Goal: Use online tool/utility: Utilize a website feature to perform a specific function

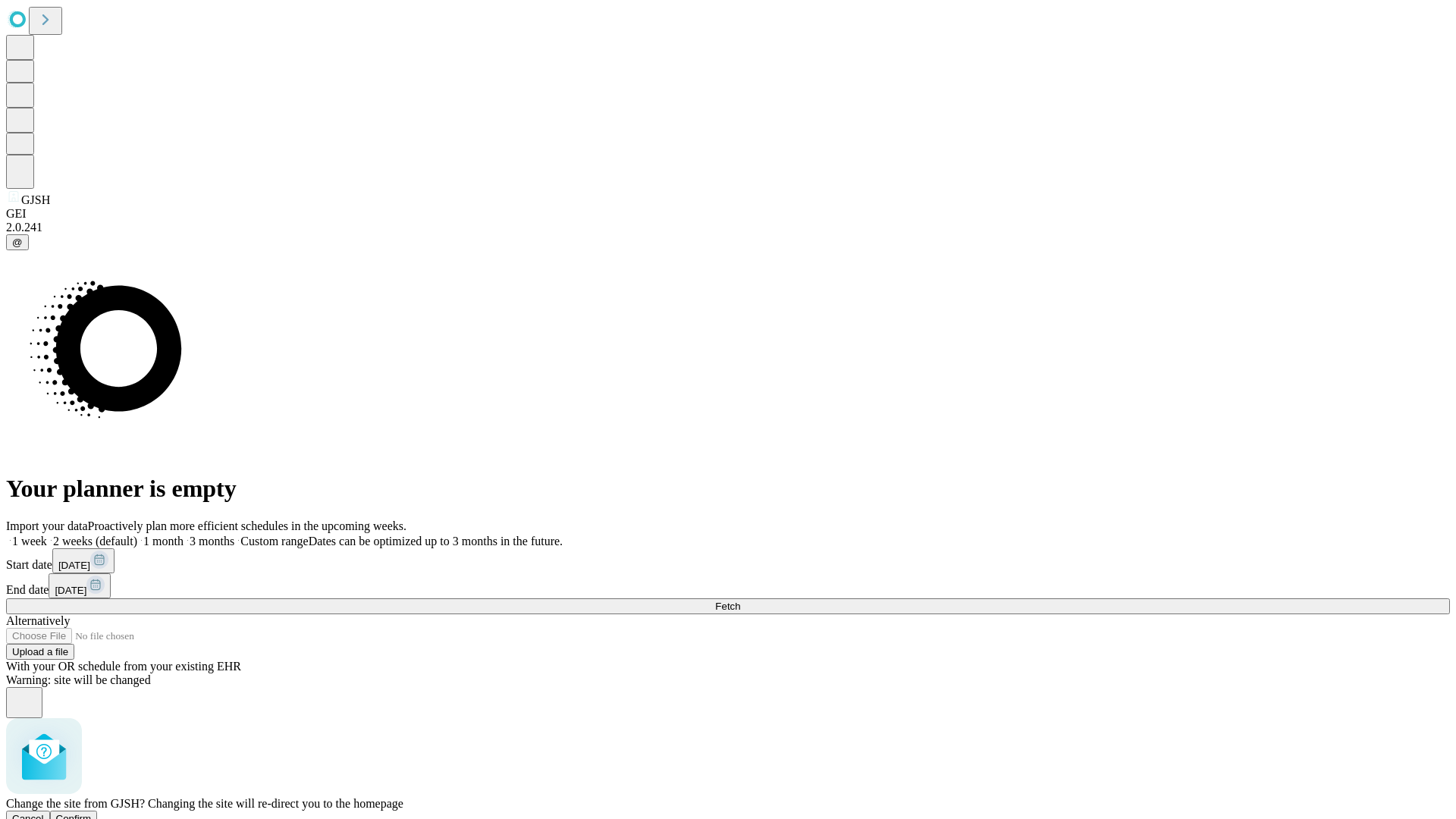
click at [91, 813] on span "Confirm" at bounding box center [74, 819] width 36 height 12
click at [137, 535] on label "2 weeks (default)" at bounding box center [92, 541] width 91 height 13
click at [740, 600] on span "Fetch" at bounding box center [728, 606] width 25 height 12
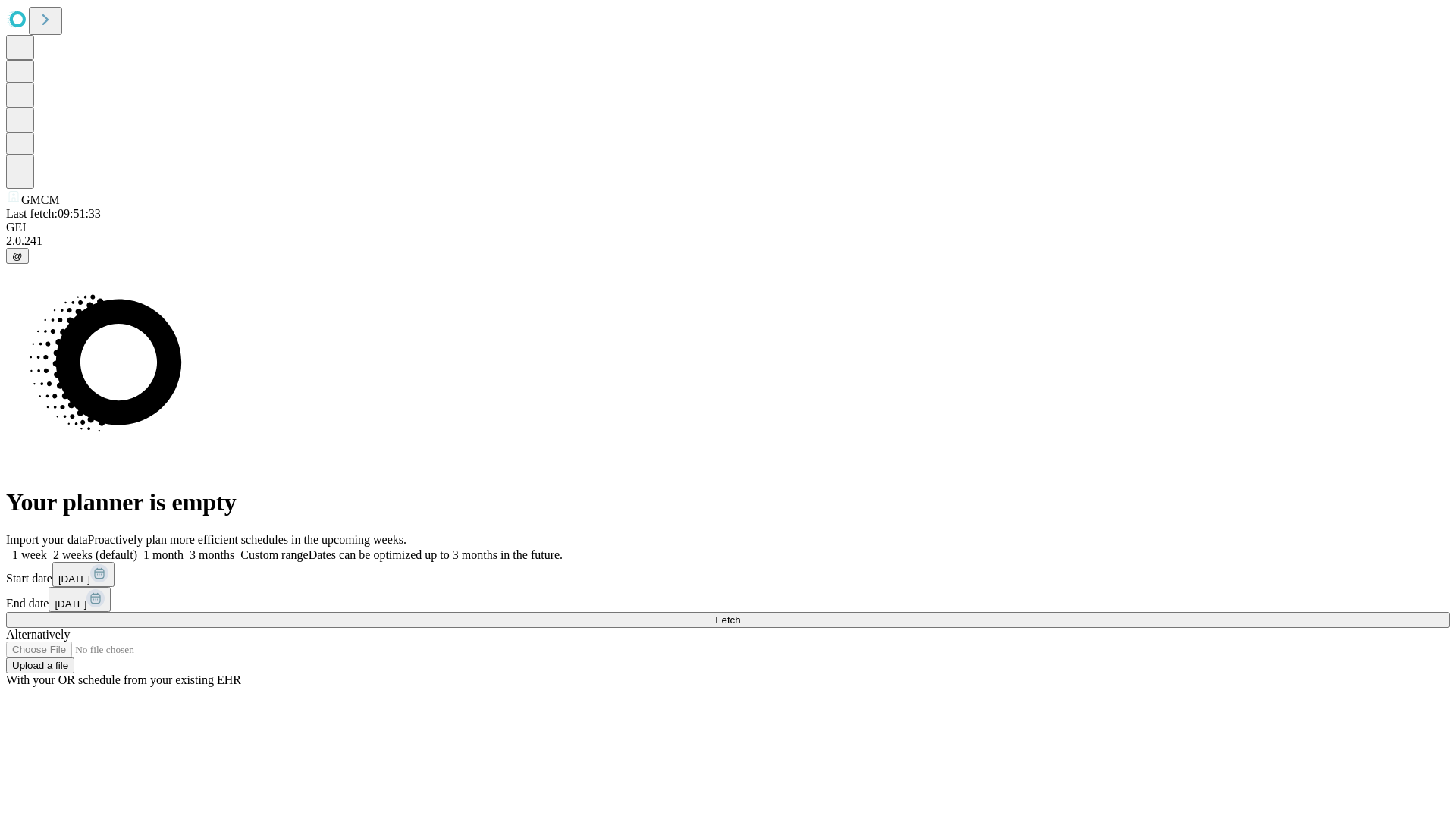
click at [137, 548] on label "2 weeks (default)" at bounding box center [92, 554] width 91 height 13
click at [740, 614] on span "Fetch" at bounding box center [728, 620] width 25 height 12
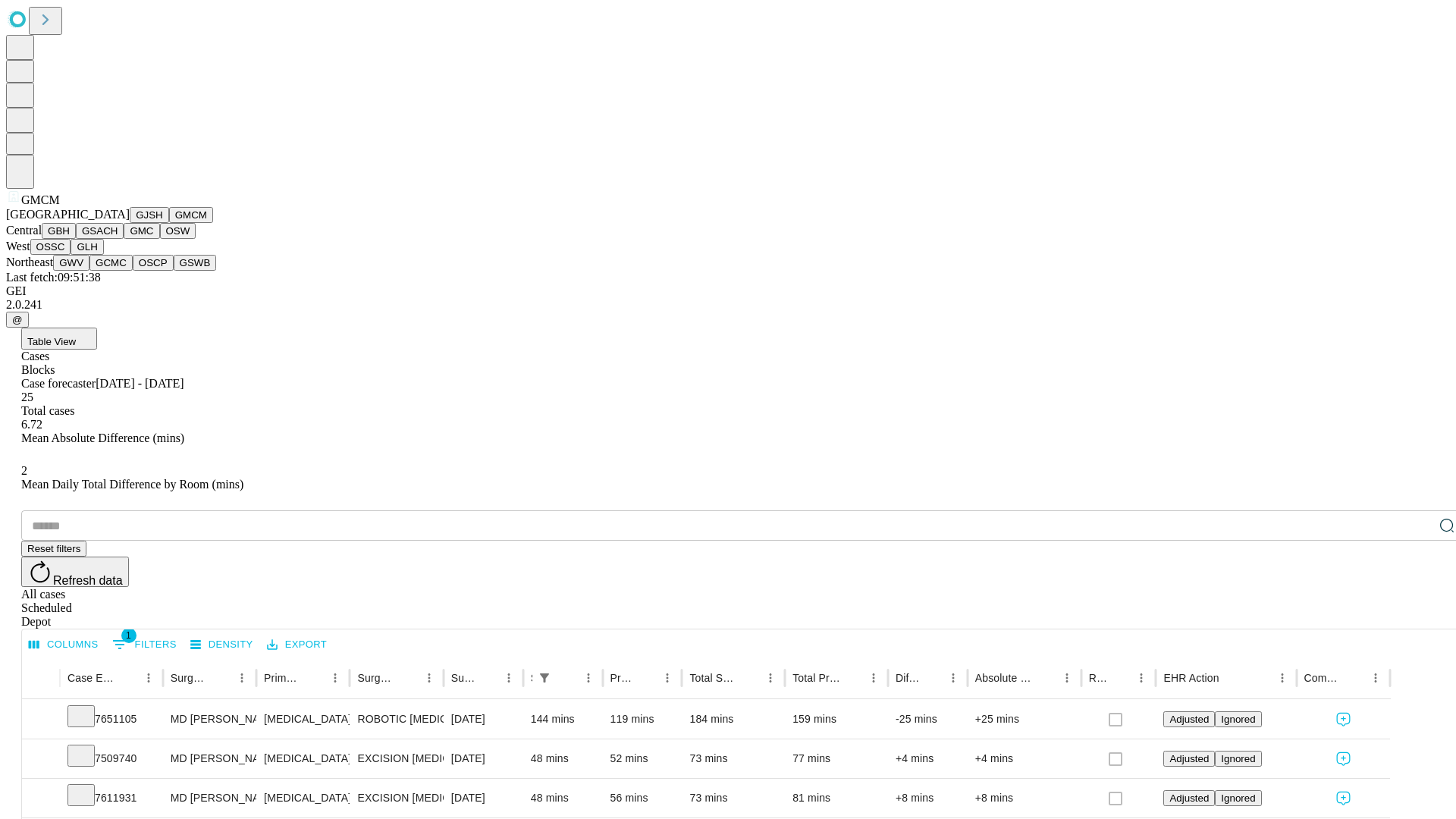
click at [75, 239] on button "GBH" at bounding box center [59, 231] width 34 height 16
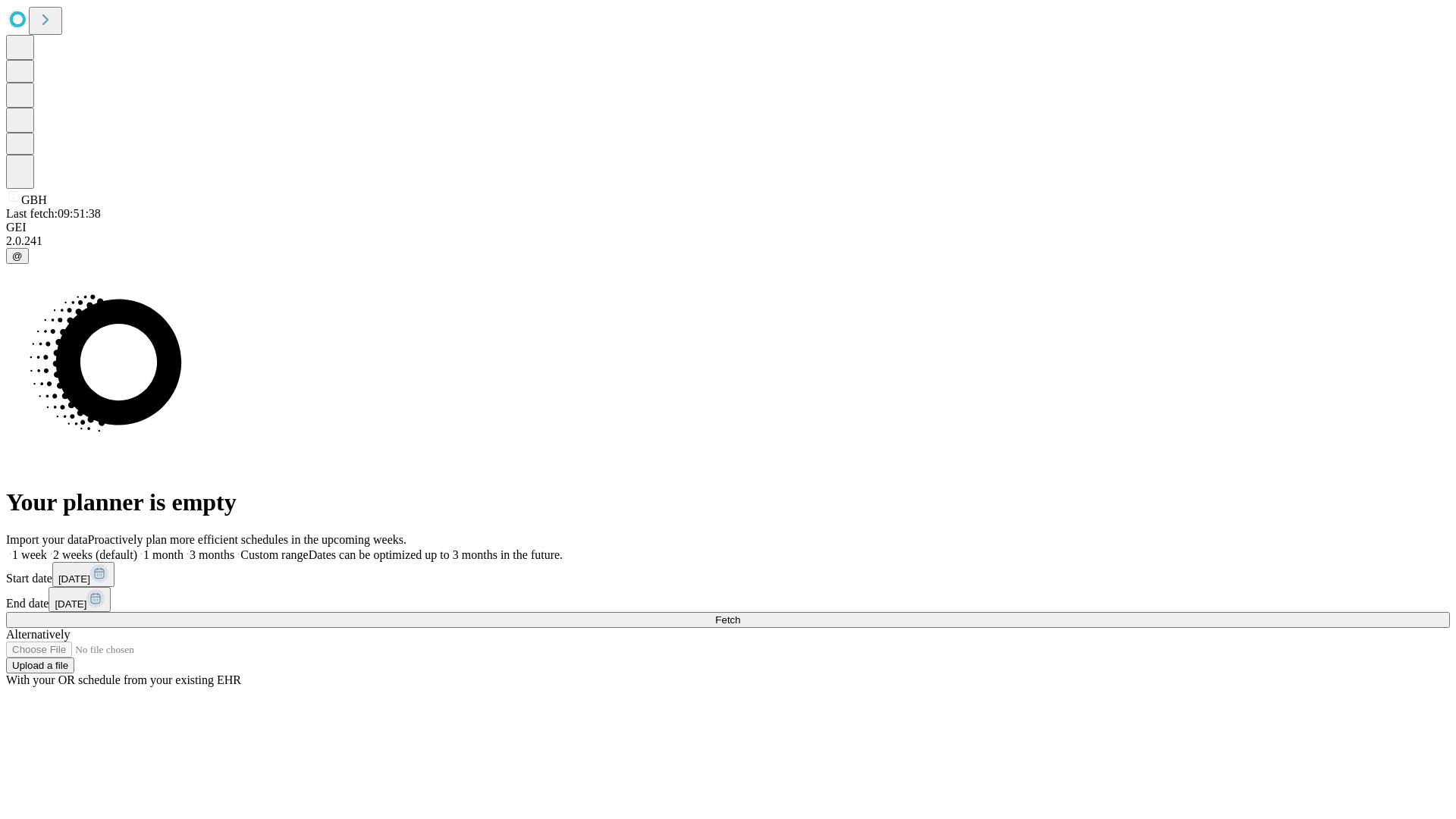
click at [740, 614] on span "Fetch" at bounding box center [728, 620] width 25 height 12
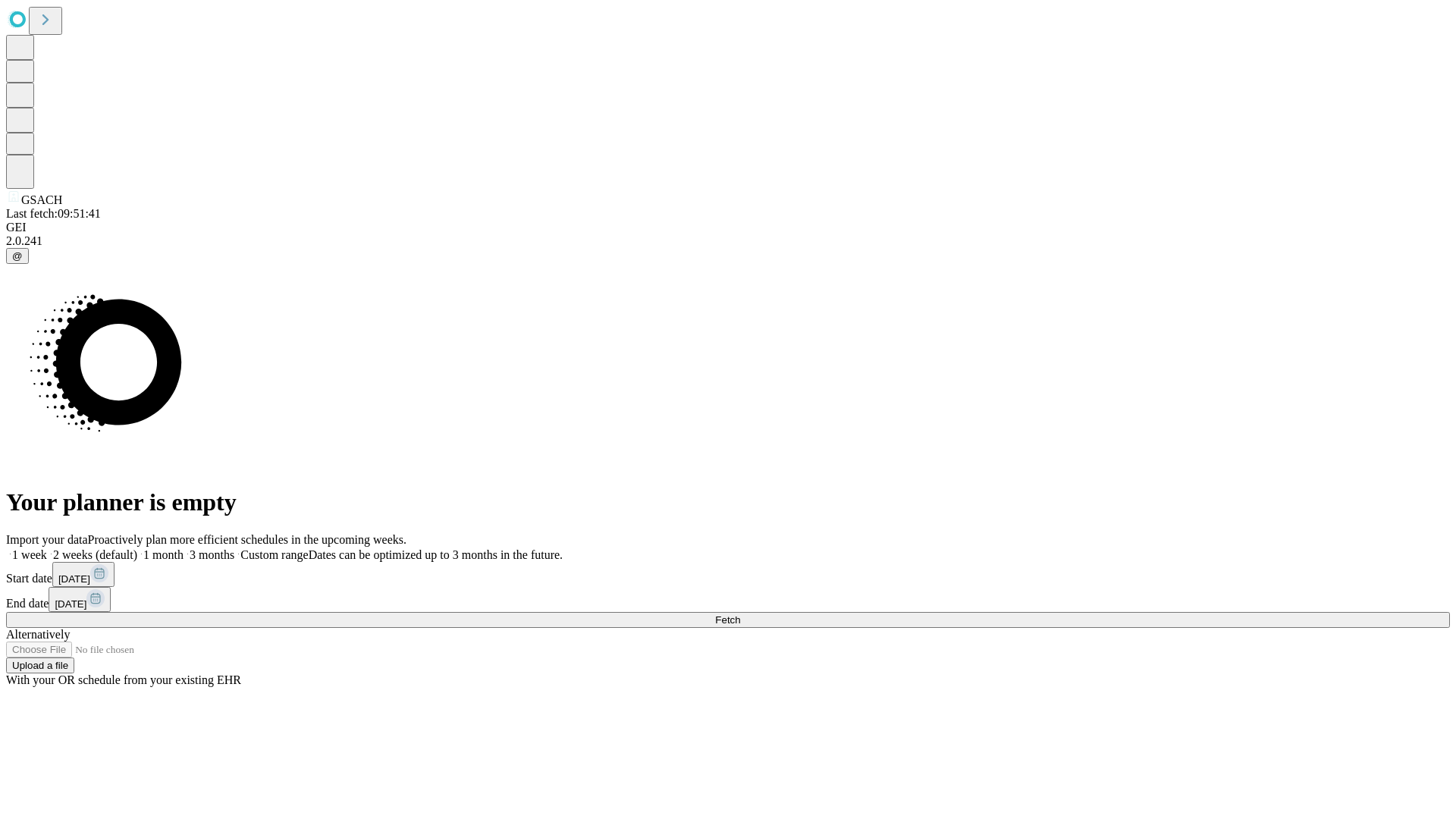
click at [137, 548] on label "2 weeks (default)" at bounding box center [92, 554] width 91 height 13
click at [740, 614] on span "Fetch" at bounding box center [728, 620] width 25 height 12
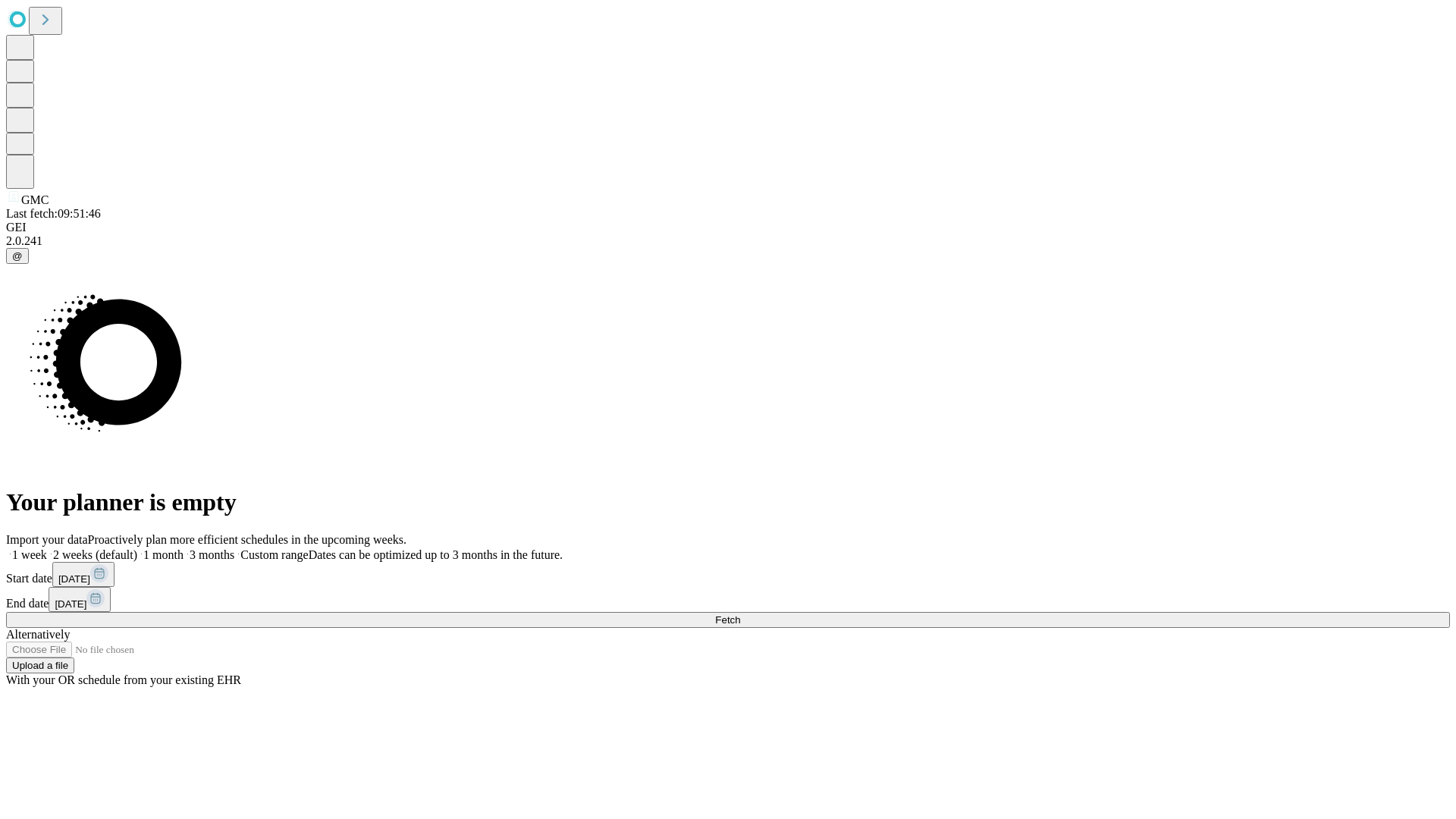
click at [137, 548] on label "2 weeks (default)" at bounding box center [92, 554] width 91 height 13
click at [740, 614] on span "Fetch" at bounding box center [728, 620] width 25 height 12
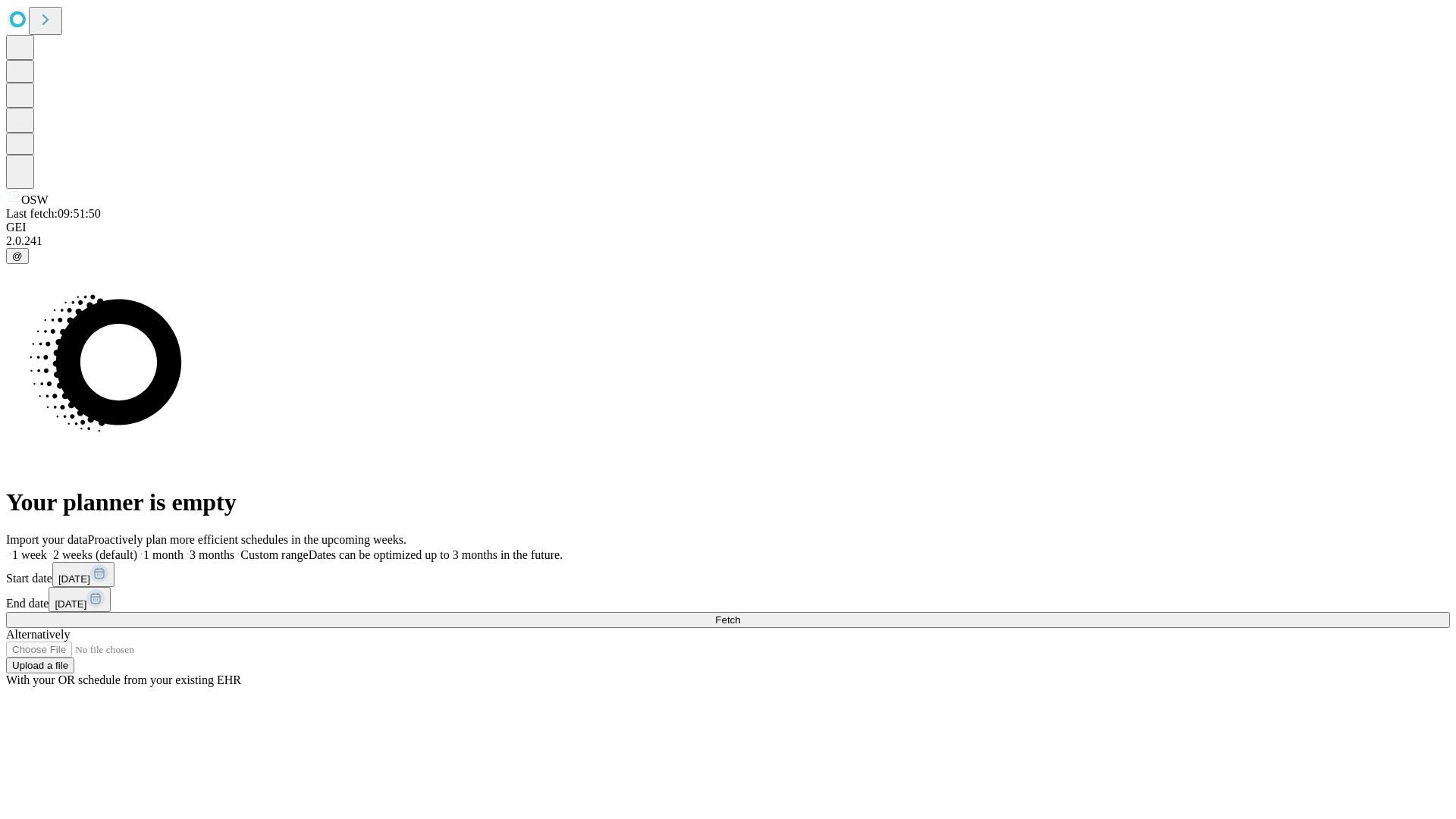
click at [740, 614] on span "Fetch" at bounding box center [728, 620] width 25 height 12
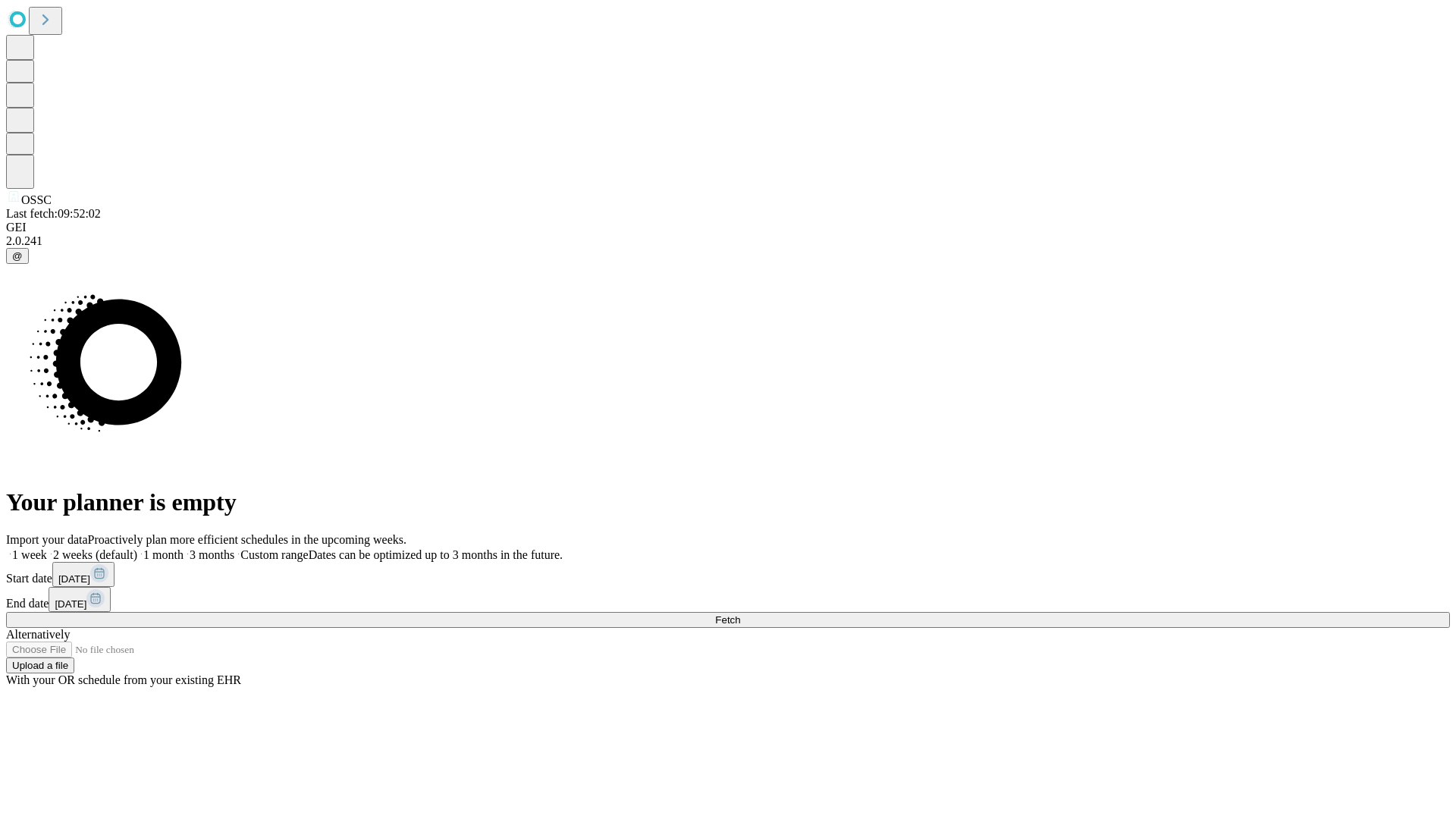
click at [137, 548] on label "2 weeks (default)" at bounding box center [92, 554] width 91 height 13
click at [740, 614] on span "Fetch" at bounding box center [728, 620] width 25 height 12
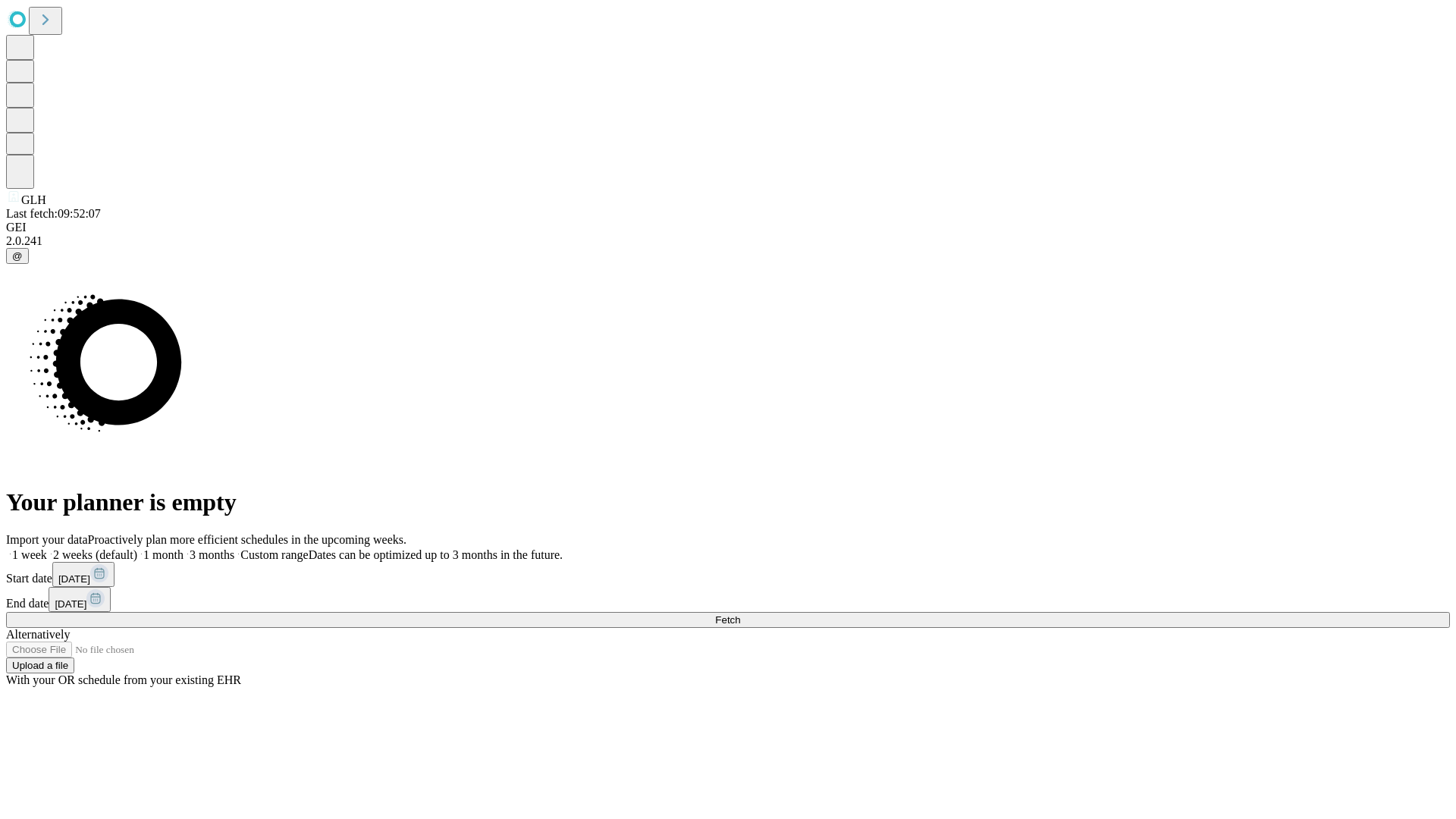
click at [137, 548] on label "2 weeks (default)" at bounding box center [92, 554] width 91 height 13
click at [740, 614] on span "Fetch" at bounding box center [728, 620] width 25 height 12
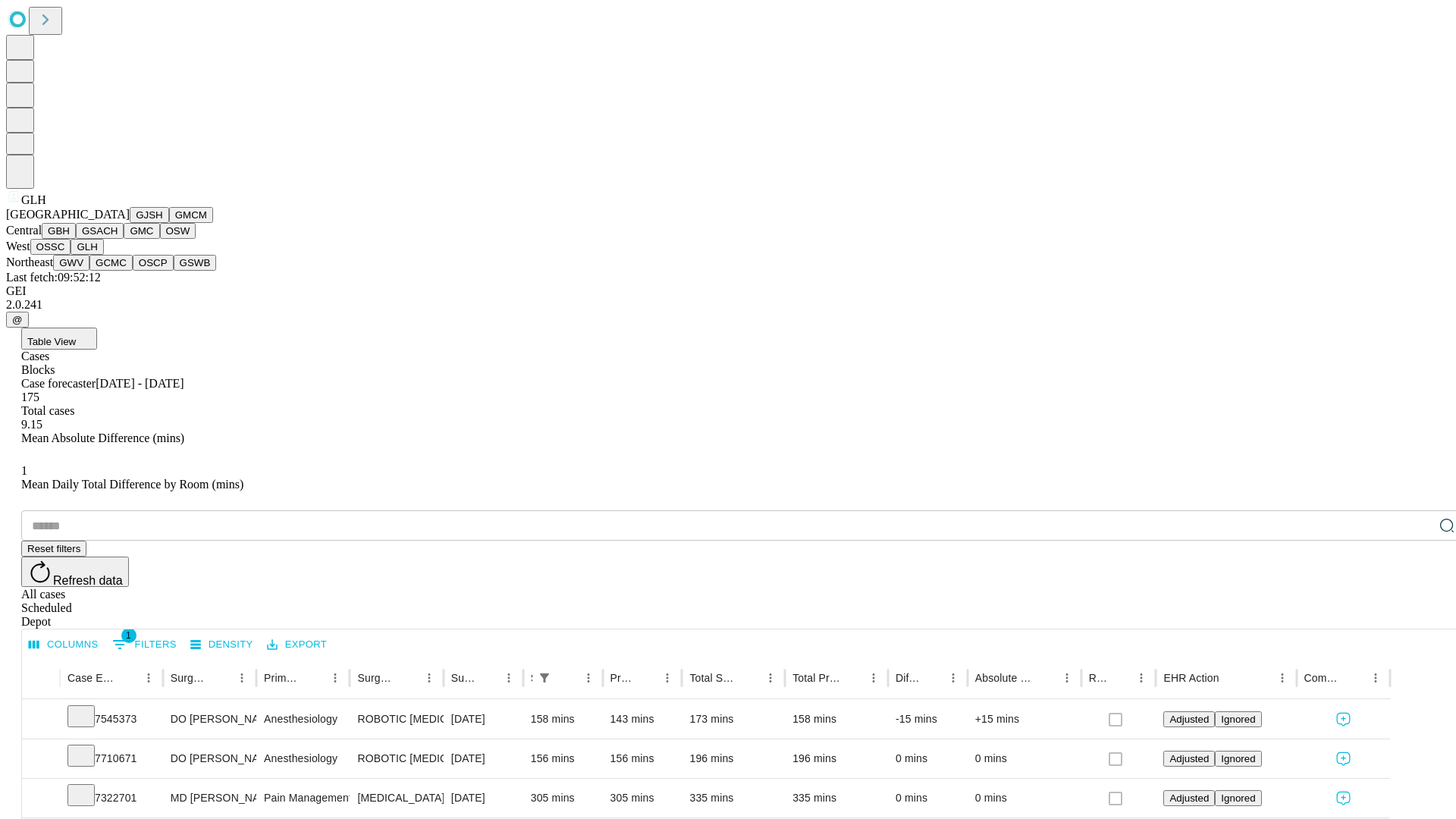
click at [90, 271] on button "GWV" at bounding box center [70, 262] width 36 height 16
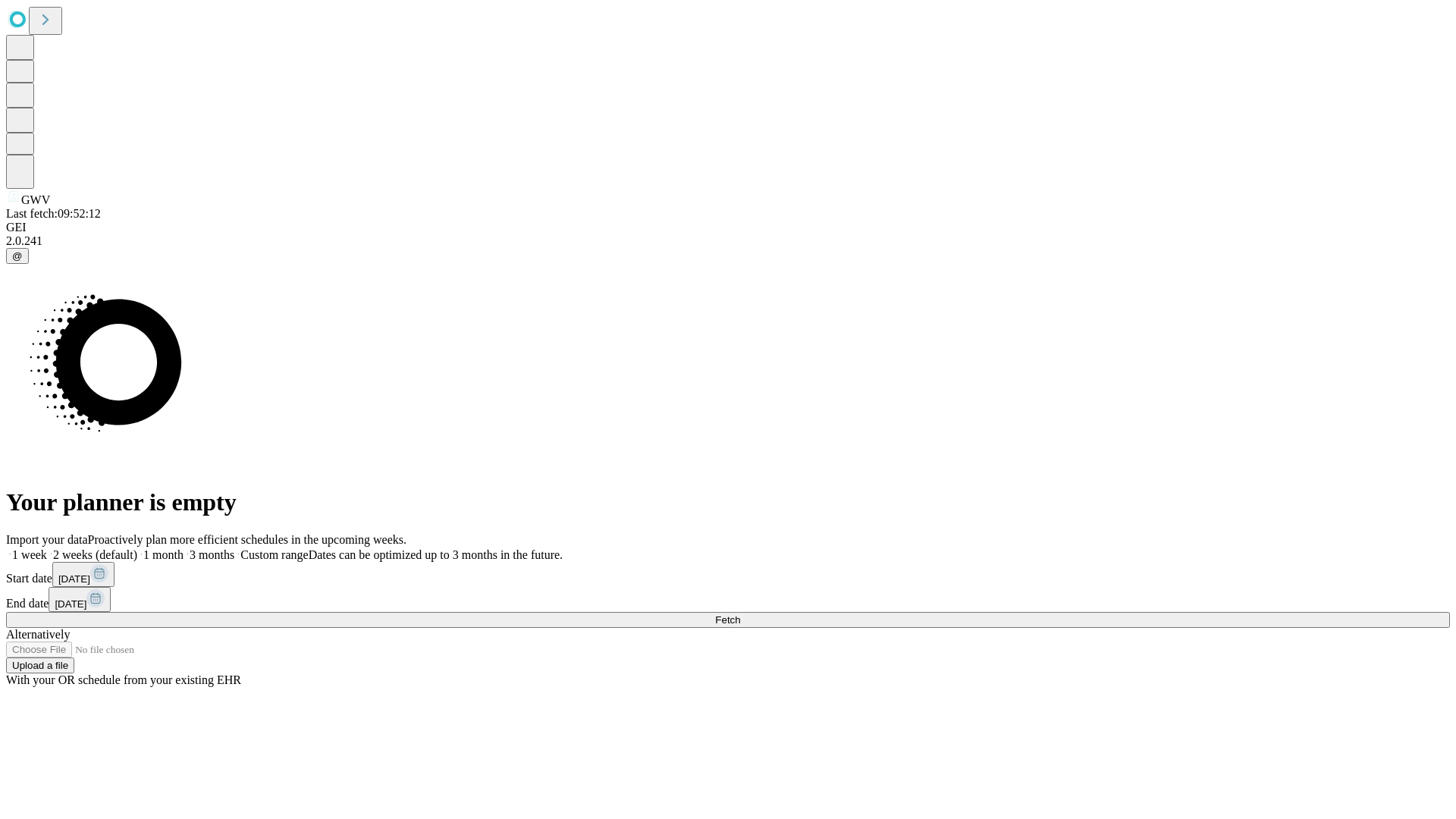
click at [137, 548] on label "2 weeks (default)" at bounding box center [92, 554] width 91 height 13
click at [740, 614] on span "Fetch" at bounding box center [728, 620] width 25 height 12
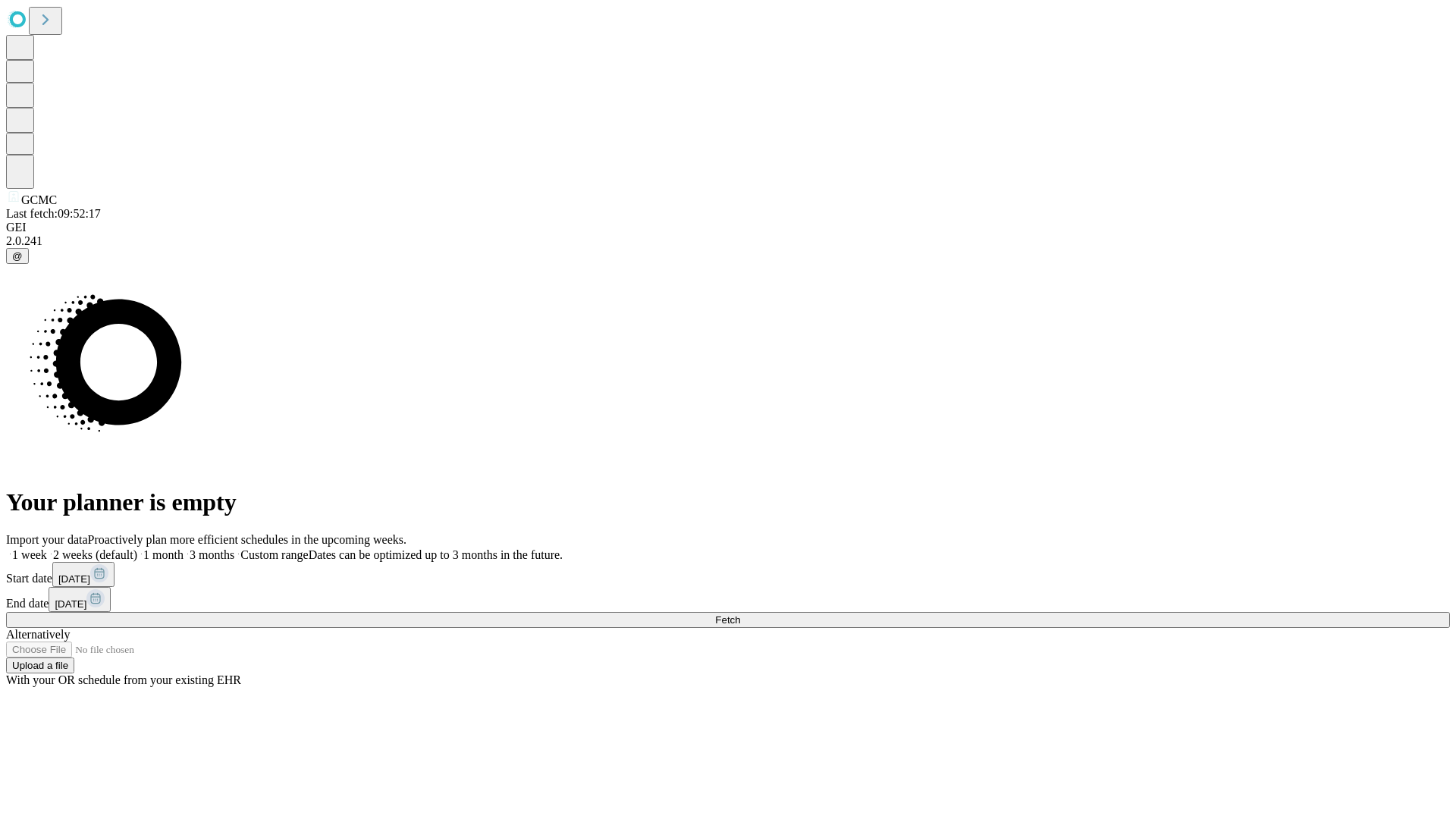
click at [137, 548] on label "2 weeks (default)" at bounding box center [92, 554] width 91 height 13
click at [740, 614] on span "Fetch" at bounding box center [728, 620] width 25 height 12
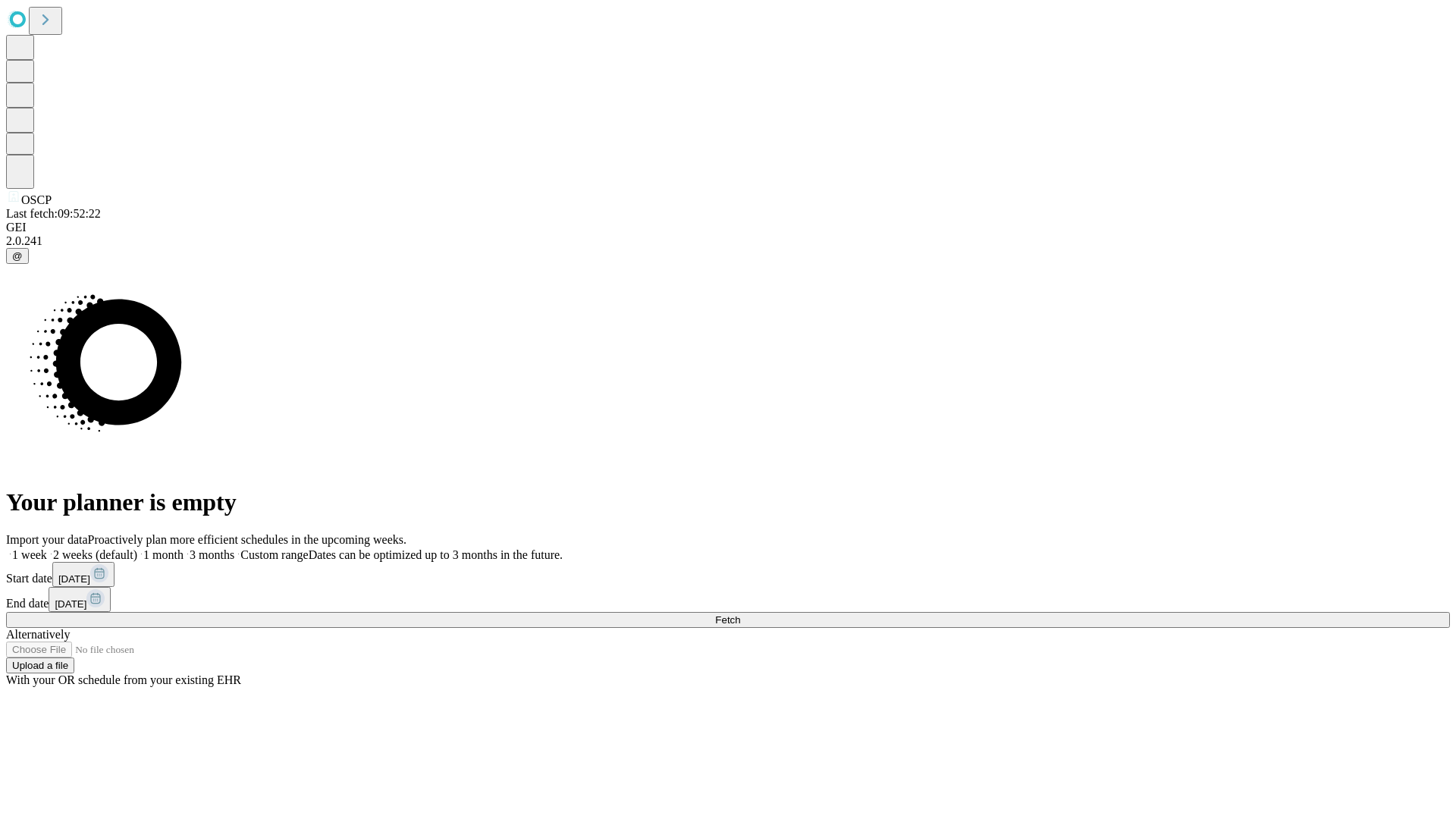
click at [137, 548] on label "2 weeks (default)" at bounding box center [92, 554] width 91 height 13
click at [740, 614] on span "Fetch" at bounding box center [728, 620] width 25 height 12
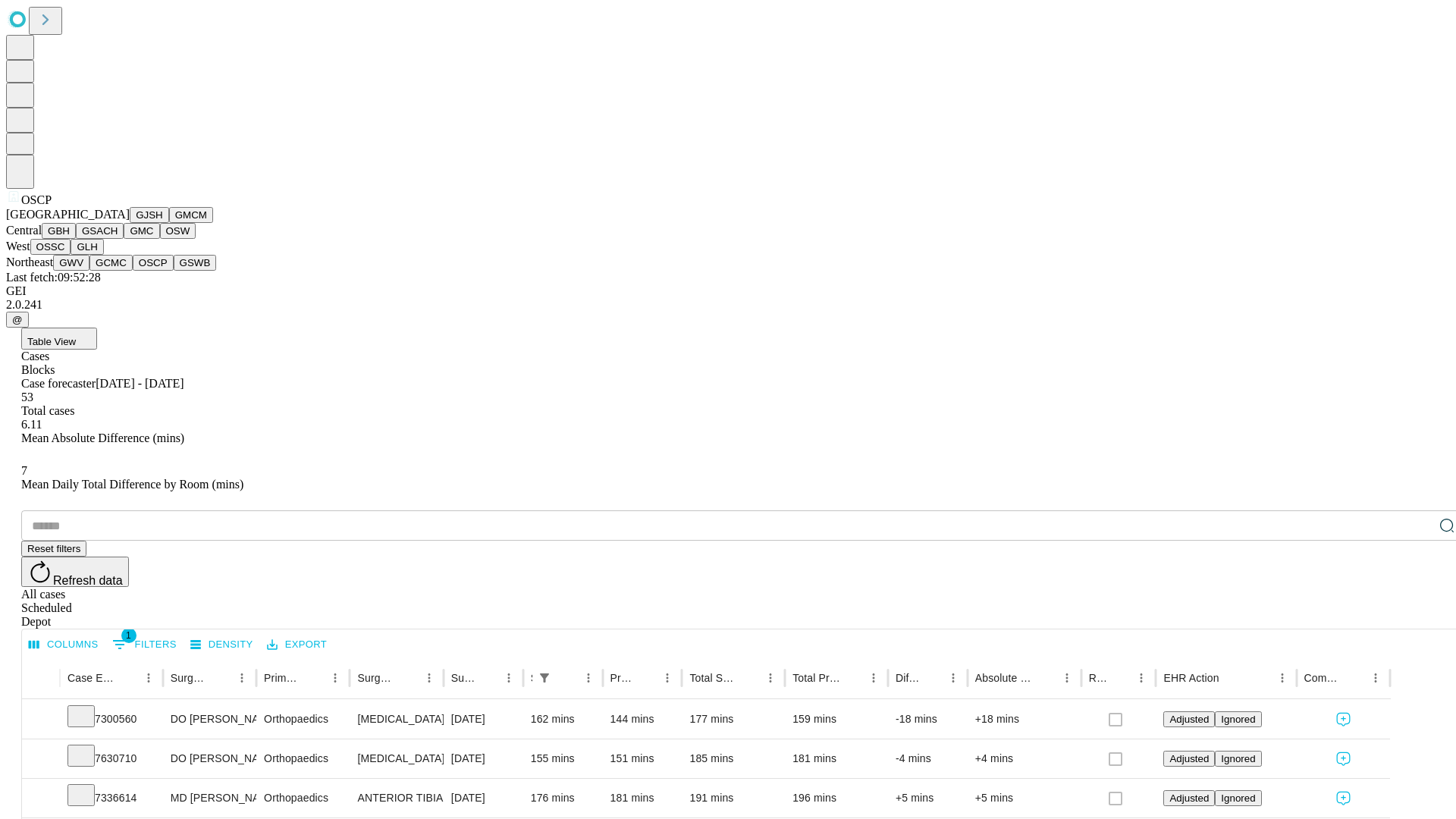
click at [174, 271] on button "GSWB" at bounding box center [195, 262] width 44 height 16
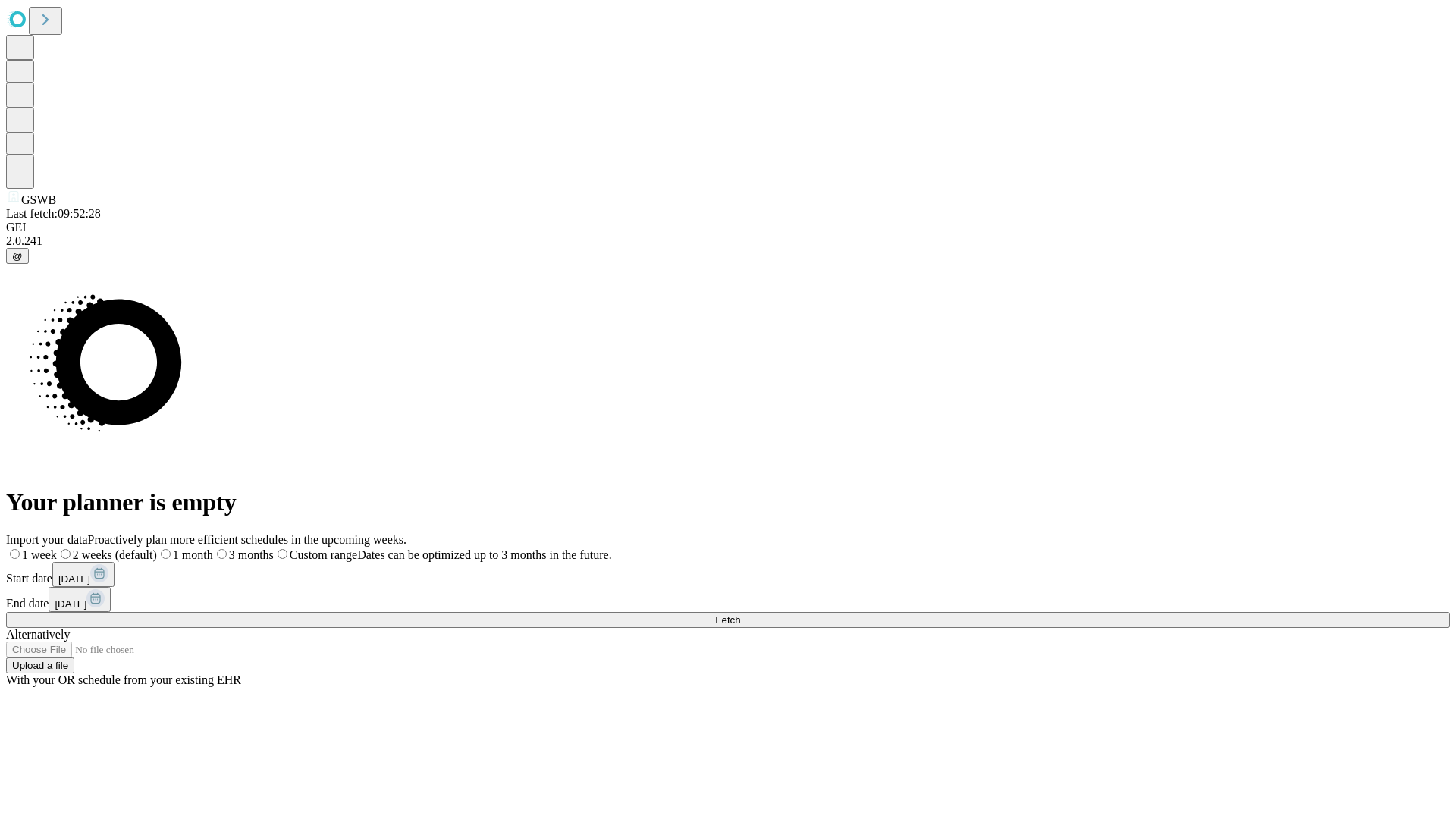
click at [740, 614] on span "Fetch" at bounding box center [728, 620] width 25 height 12
